Goal: Navigation & Orientation: Go to known website

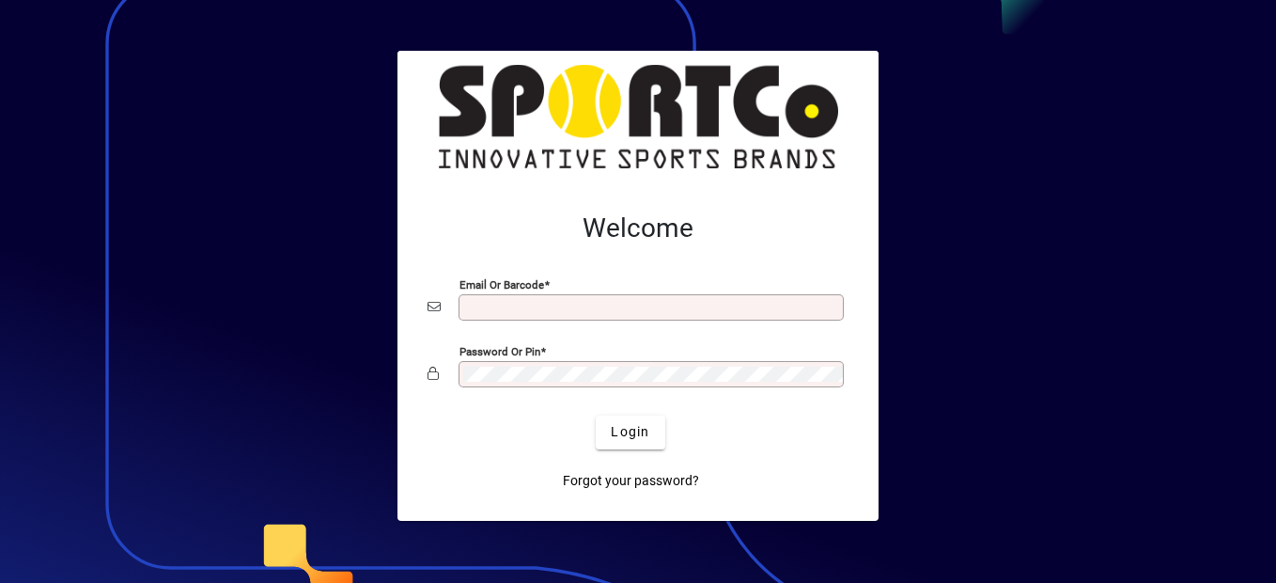
type input "**********"
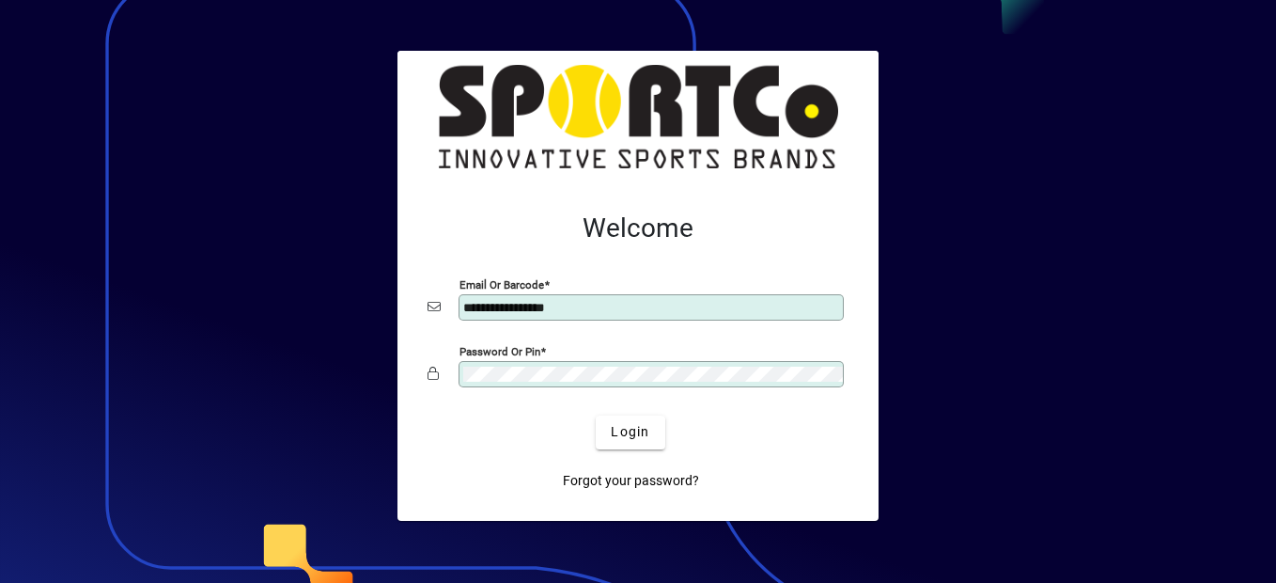
click at [358, 152] on div at bounding box center [638, 291] width 1276 height 583
click at [620, 427] on span "Login" at bounding box center [630, 432] width 39 height 20
